Goal: Transaction & Acquisition: Download file/media

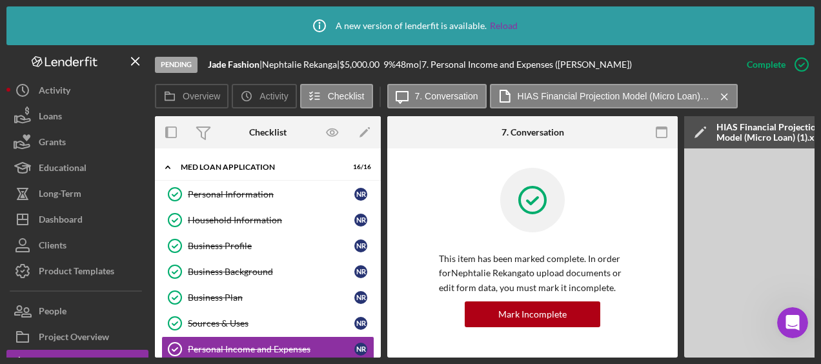
scroll to position [323, 0]
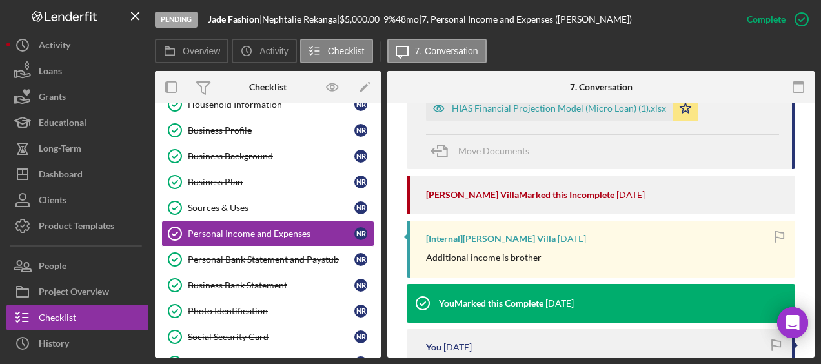
scroll to position [461, 0]
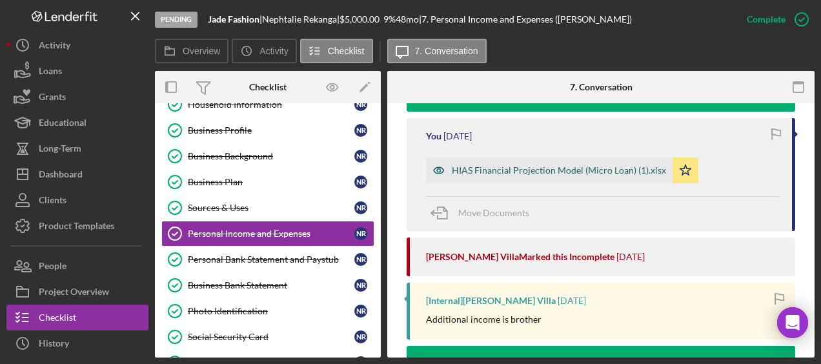
click at [539, 167] on div "HIAS Financial Projection Model (Micro Loan) (1).xlsx" at bounding box center [559, 170] width 214 height 10
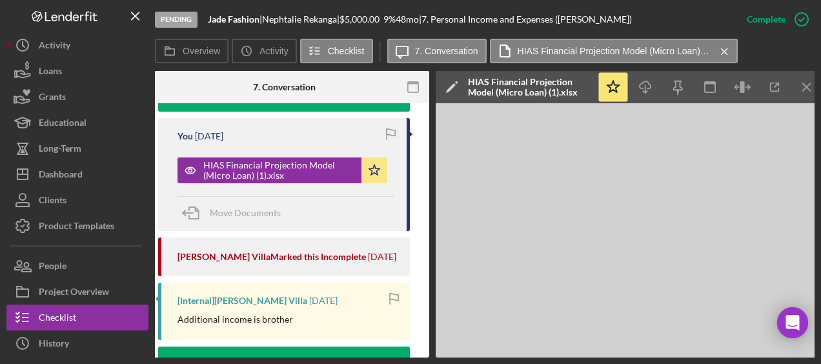
scroll to position [0, 257]
